Goal: Navigation & Orientation: Find specific page/section

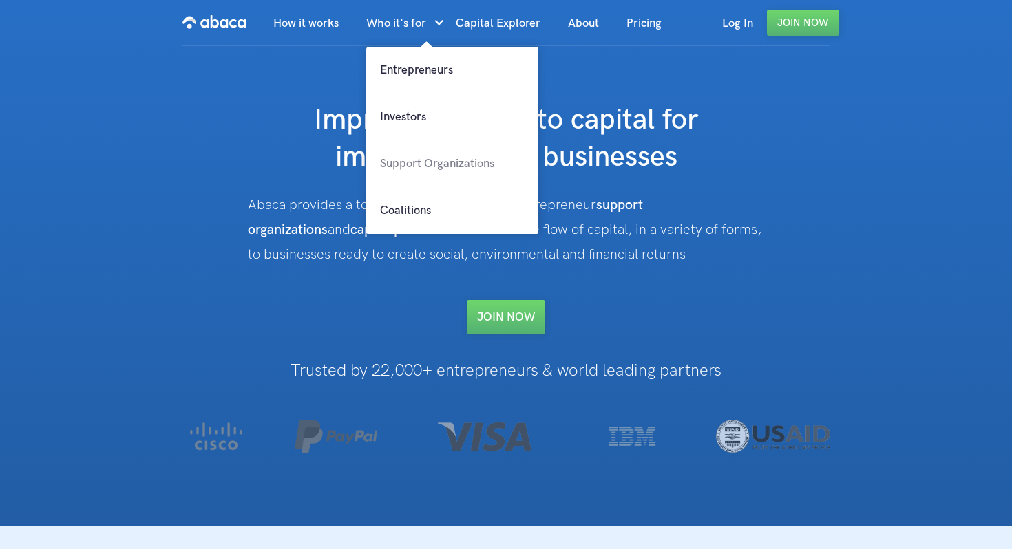
click at [410, 160] on link "Support Organizations" at bounding box center [452, 163] width 172 height 47
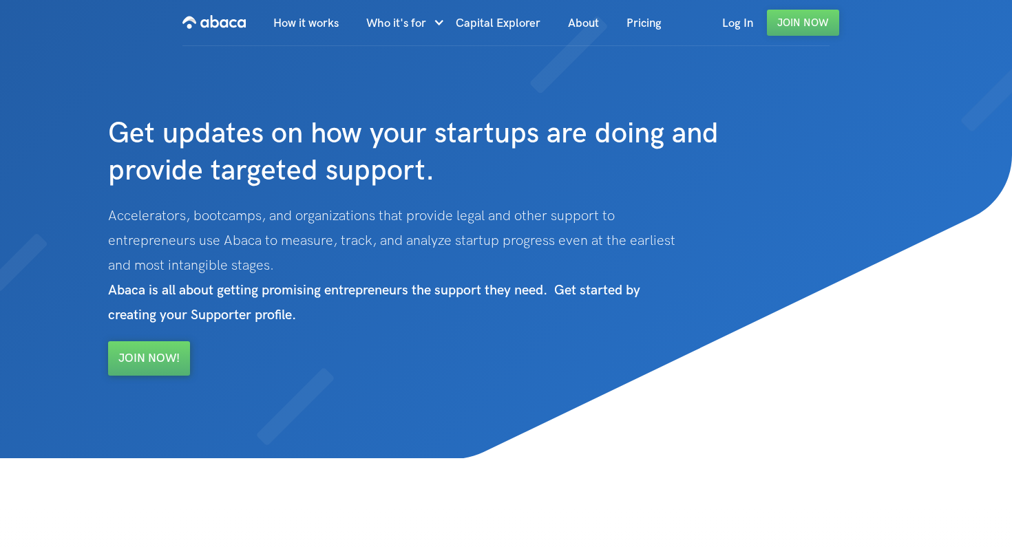
click at [205, 21] on img "home" at bounding box center [213, 22] width 63 height 22
